Goal: Task Accomplishment & Management: Use online tool/utility

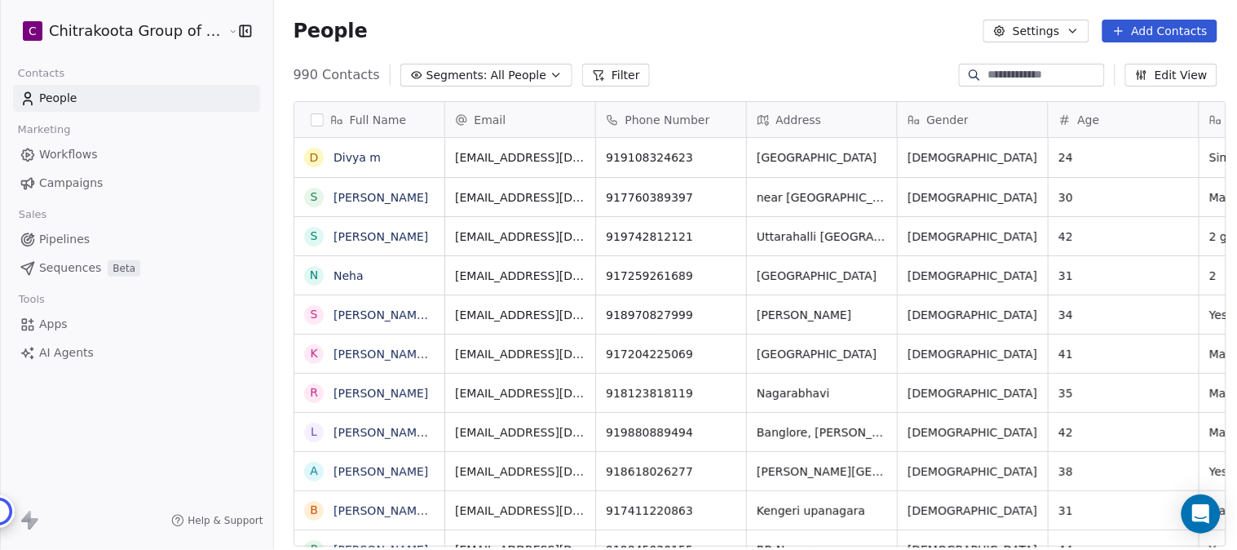
scroll to position [470, 958]
click at [550, 76] on icon "button" at bounding box center [556, 74] width 13 height 13
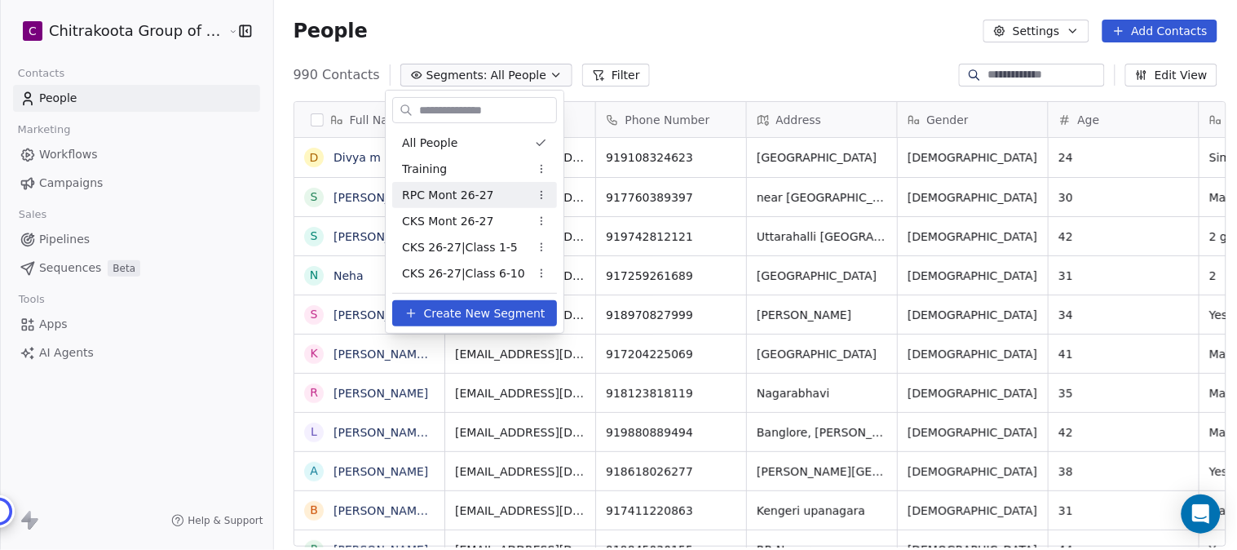
click at [466, 196] on span "RPC Mont 26-27" at bounding box center [448, 195] width 92 height 17
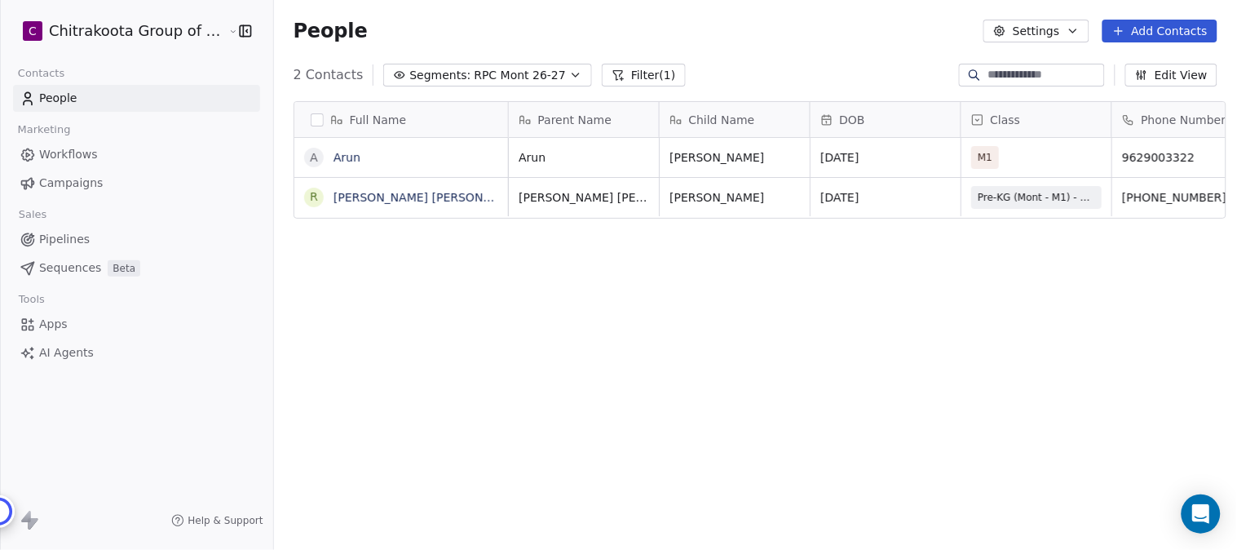
click at [77, 151] on span "Workflows" at bounding box center [68, 154] width 59 height 17
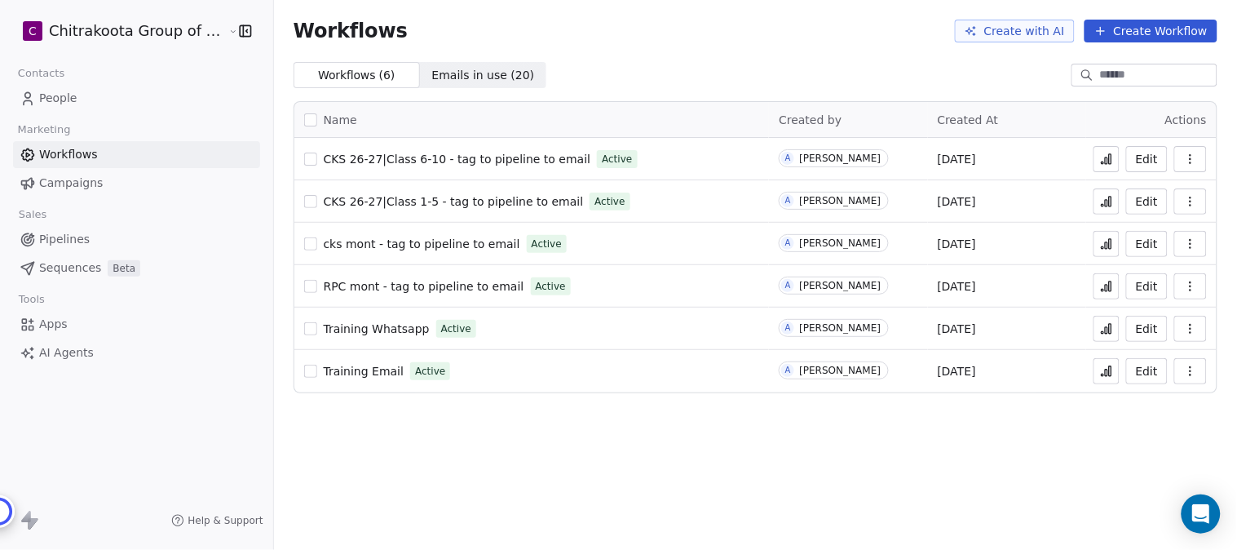
click at [401, 285] on span "RPC mont - tag to pipeline to email" at bounding box center [424, 286] width 201 height 13
click at [458, 242] on span "cks mont - tag to pipeline to email" at bounding box center [422, 243] width 197 height 13
